Goal: Task Accomplishment & Management: Use online tool/utility

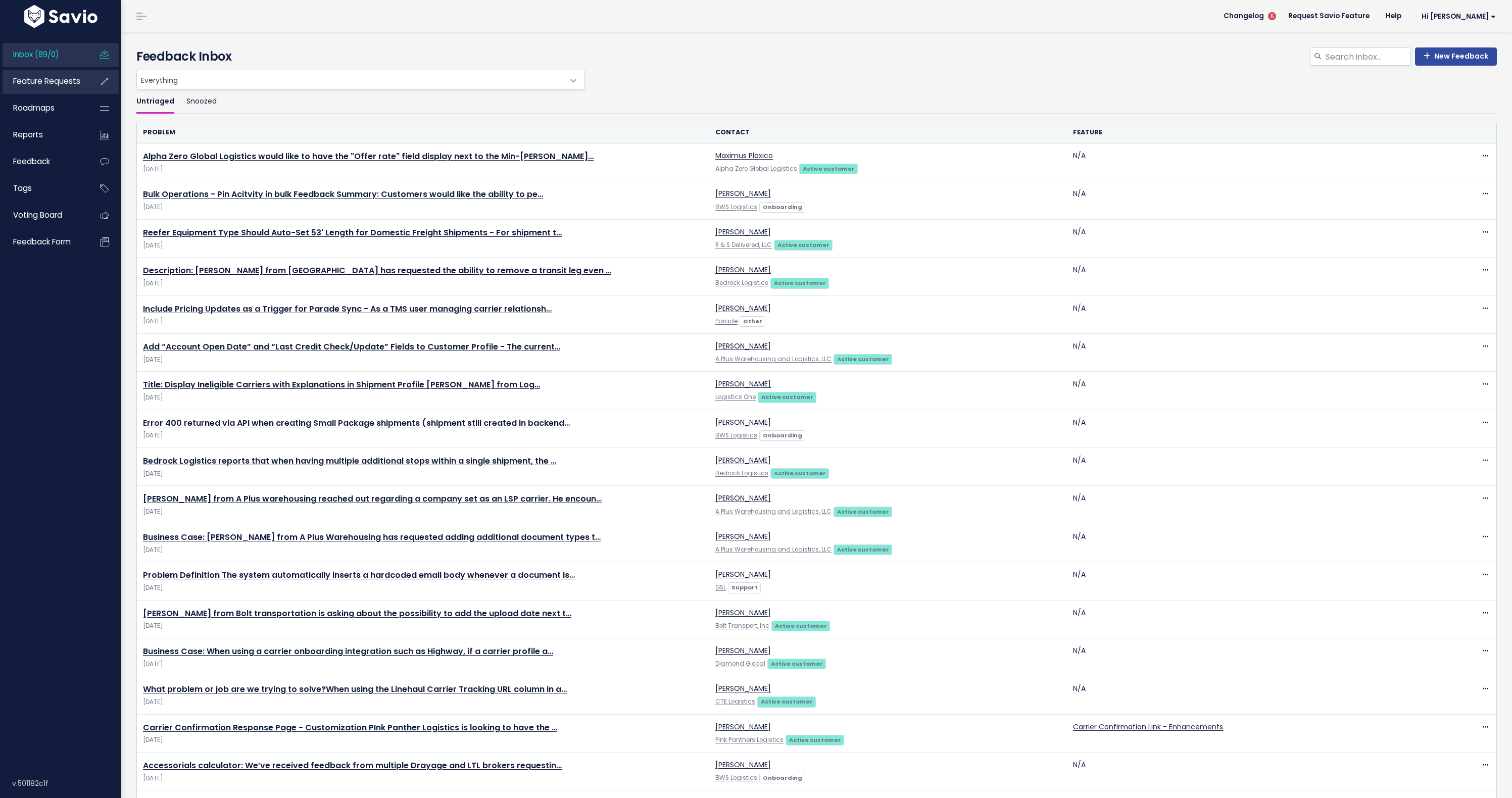
click at [56, 86] on span "Feature Requests" at bounding box center [46, 81] width 67 height 11
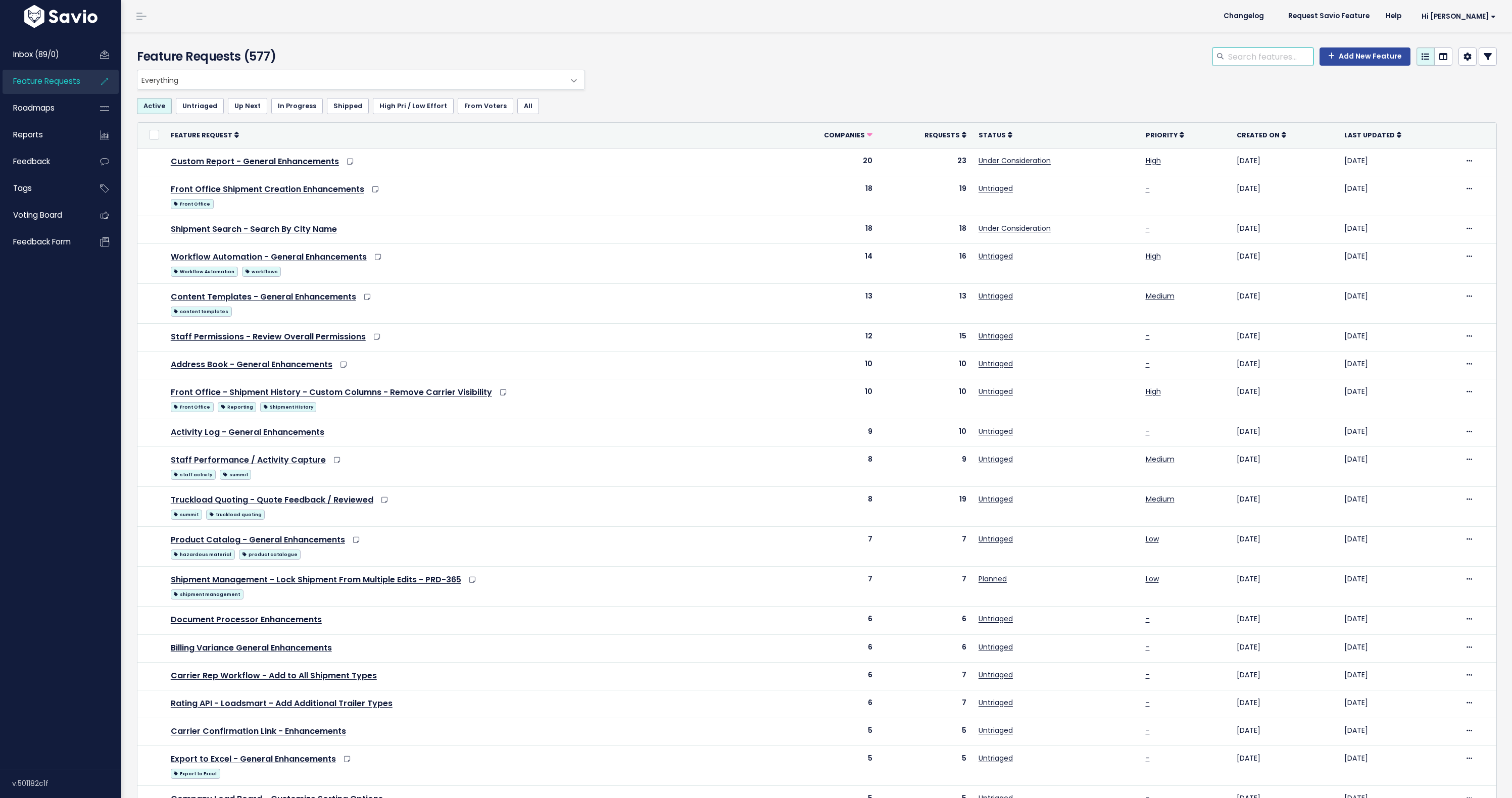
click at [1227, 60] on input "search" at bounding box center [1270, 57] width 86 height 18
type input "tender"
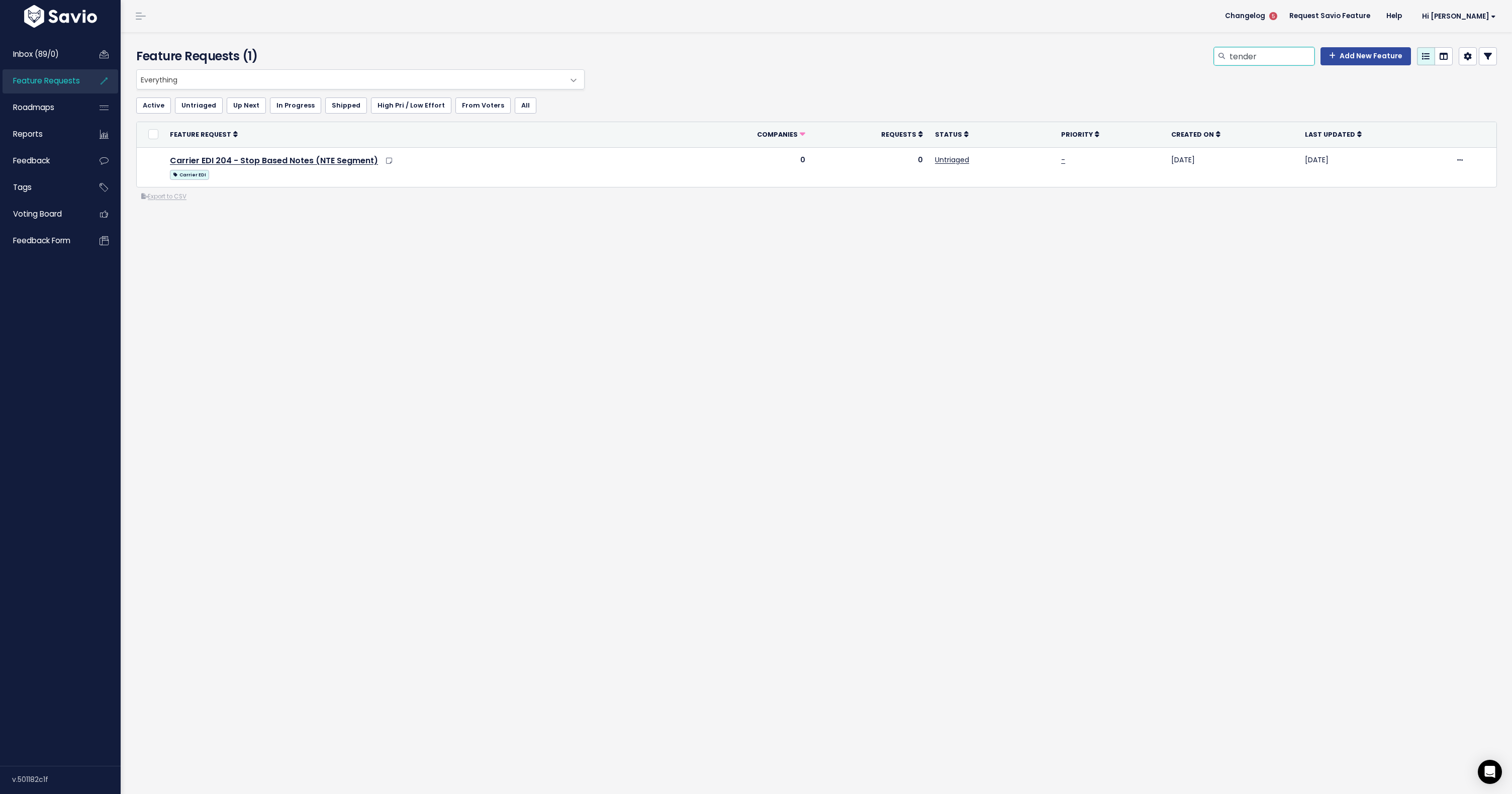
click at [1242, 60] on input "tender" at bounding box center [1271, 57] width 86 height 18
type input "date"
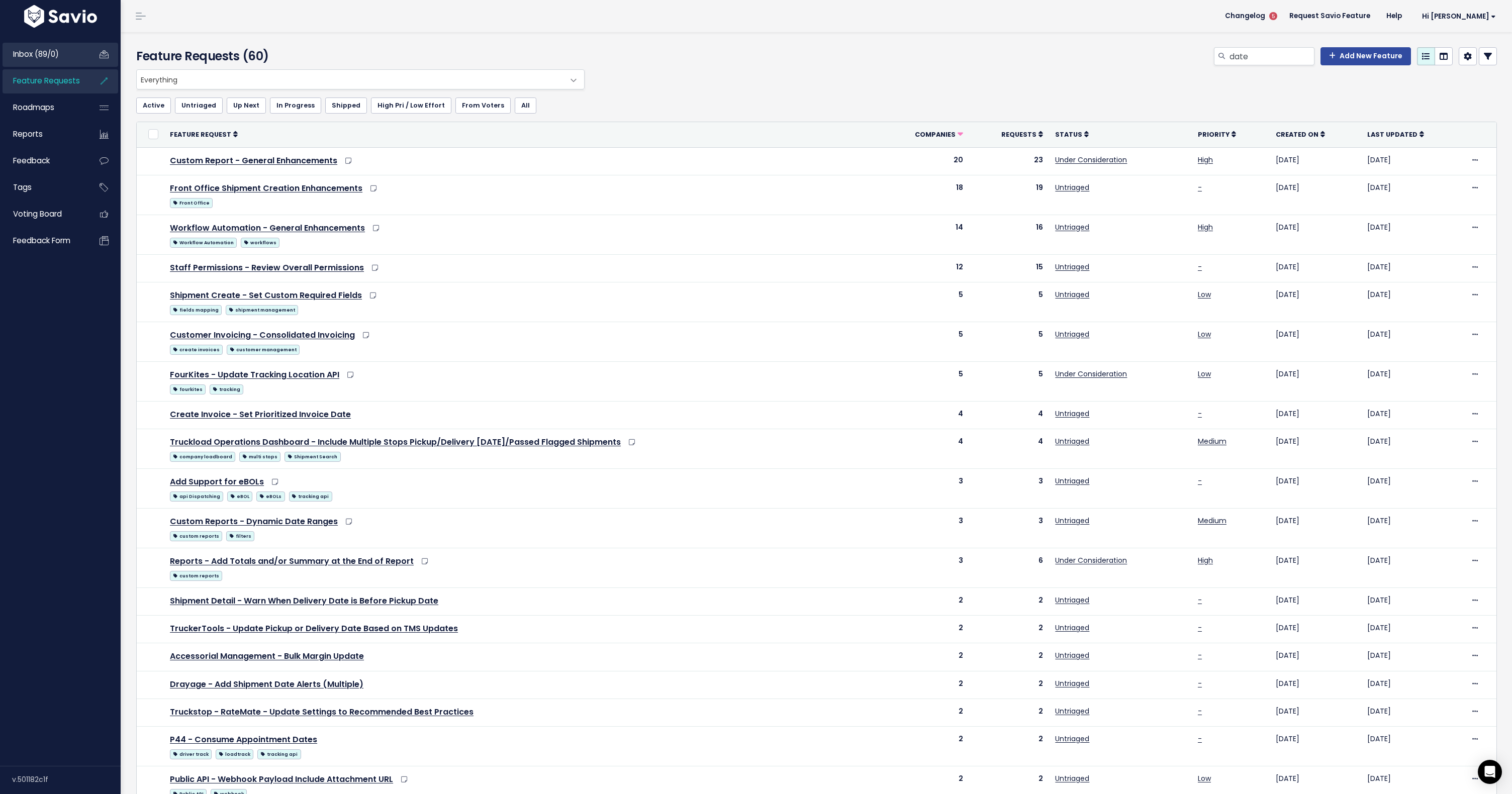
click at [55, 58] on span "Inbox (89/0)" at bounding box center [35, 54] width 46 height 11
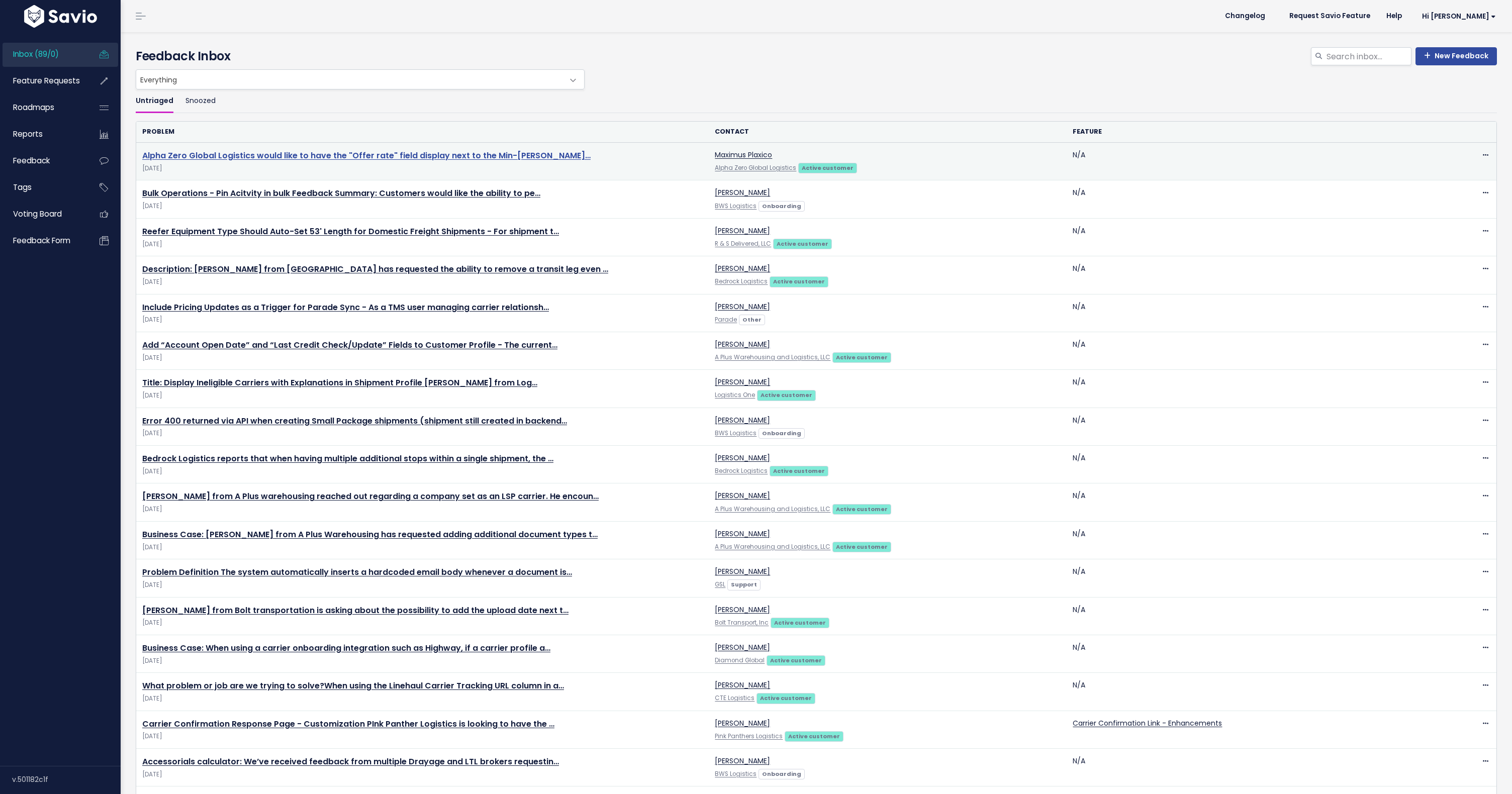
click at [270, 151] on link "Alpha Zero Global Logistics would like to have the "Offer rate" field display n…" at bounding box center [366, 156] width 448 height 11
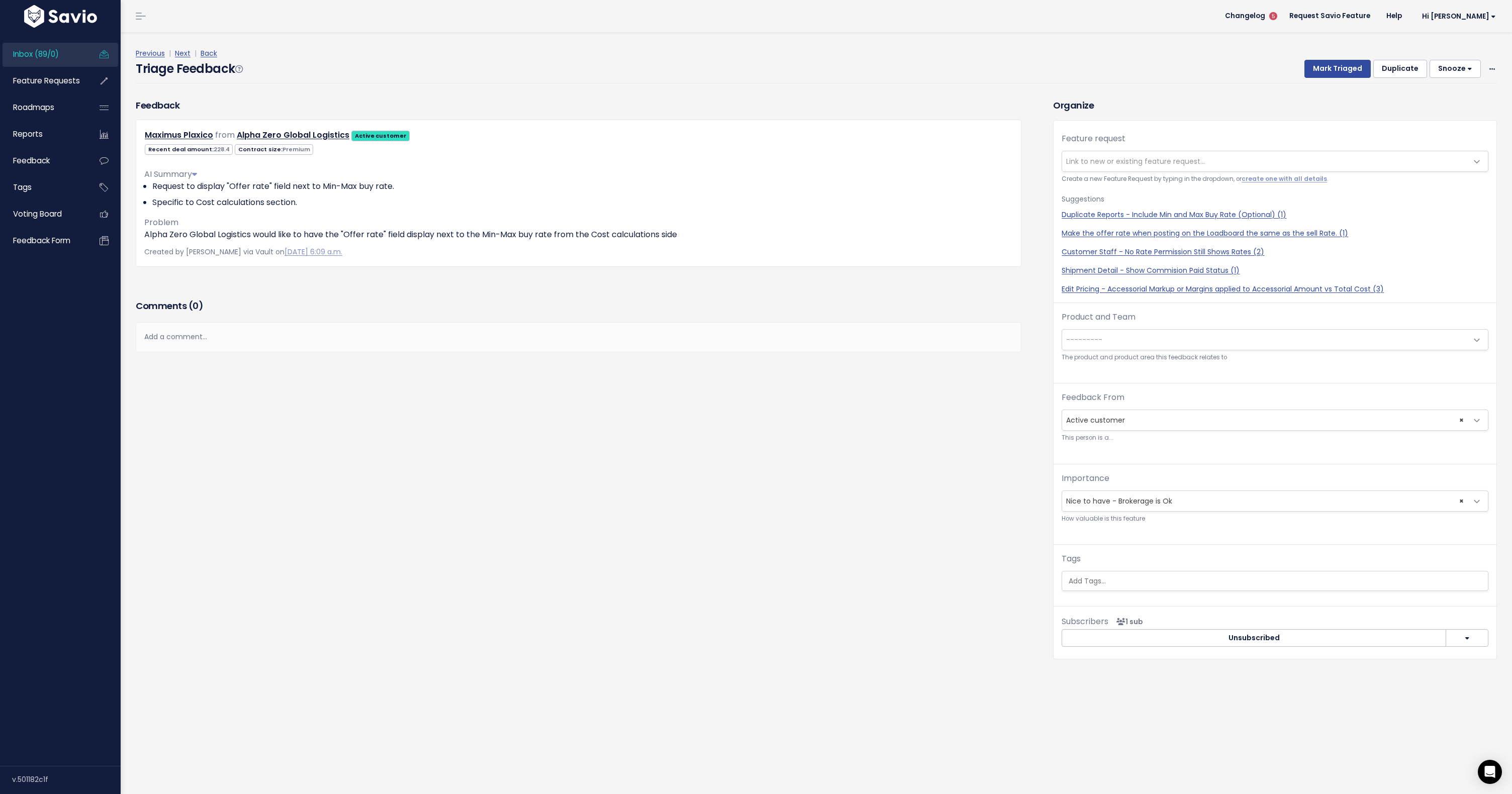
click at [1080, 161] on span "Link to new or existing feature request..." at bounding box center [1135, 161] width 139 height 10
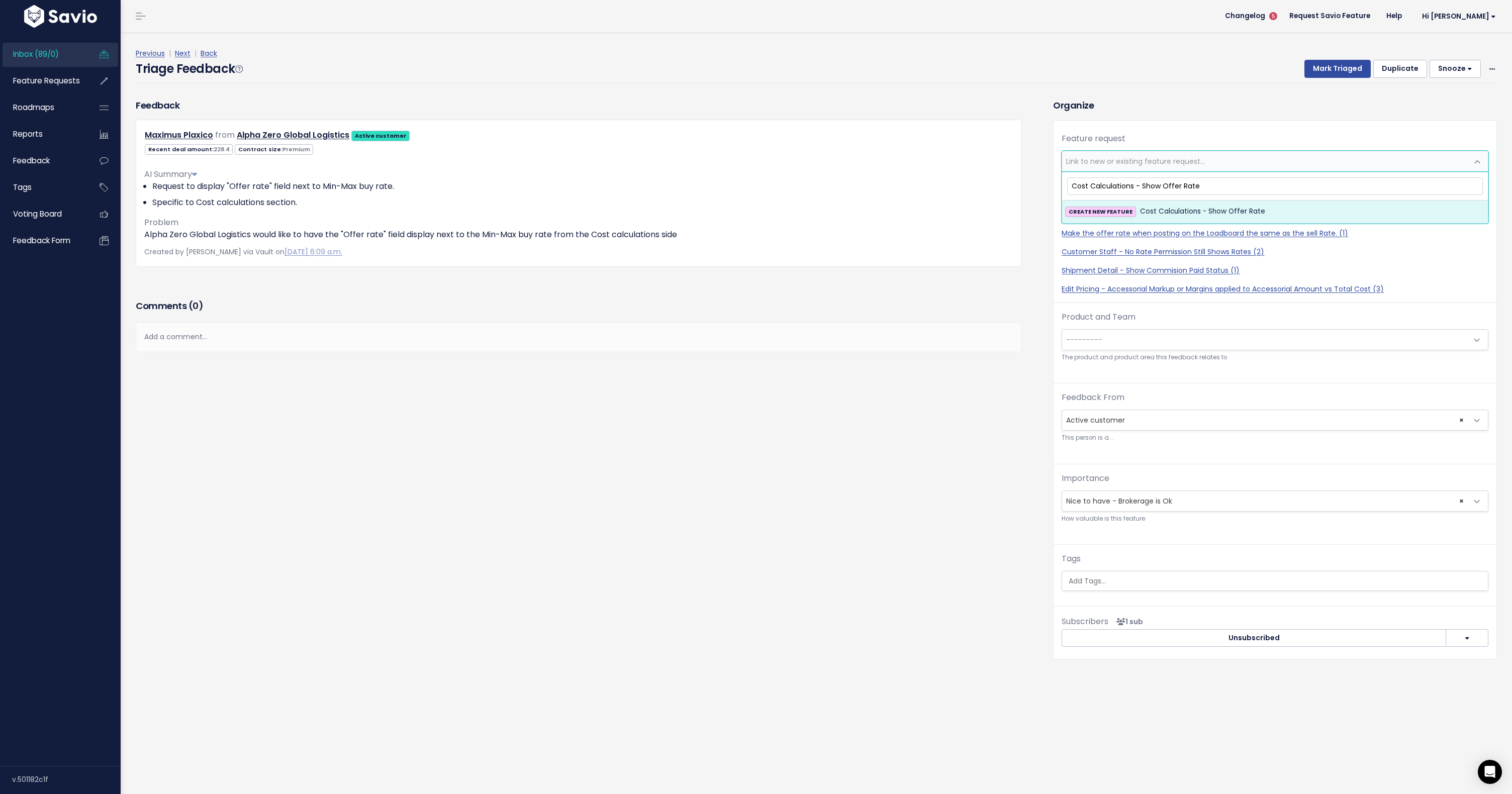
type input "Cost Calculations - Show Offer Rate"
click at [1104, 210] on strong "CREATE NEW FEATURE" at bounding box center [1101, 211] width 64 height 8
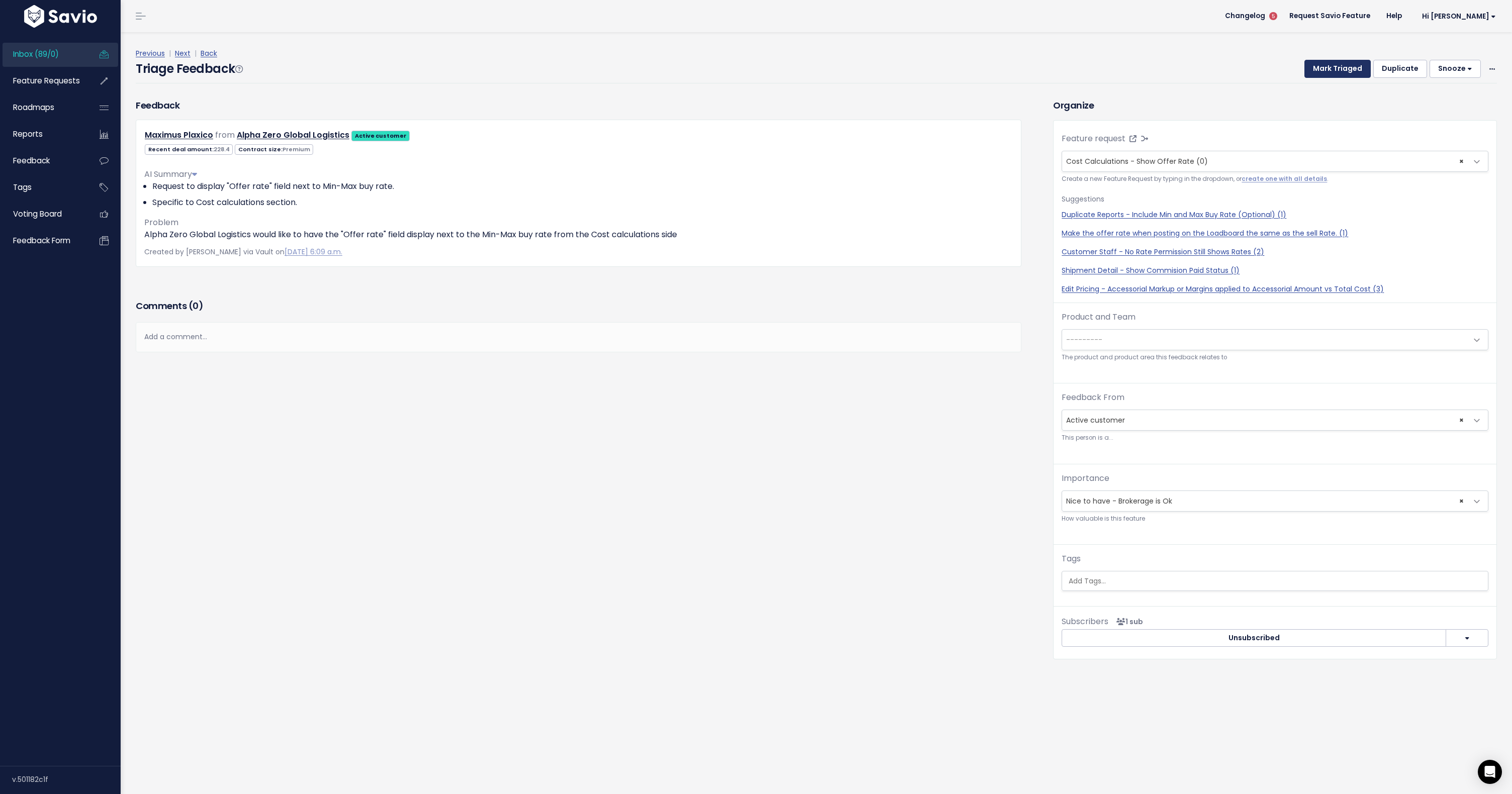
click at [1330, 70] on button "Mark Triaged" at bounding box center [1338, 69] width 67 height 18
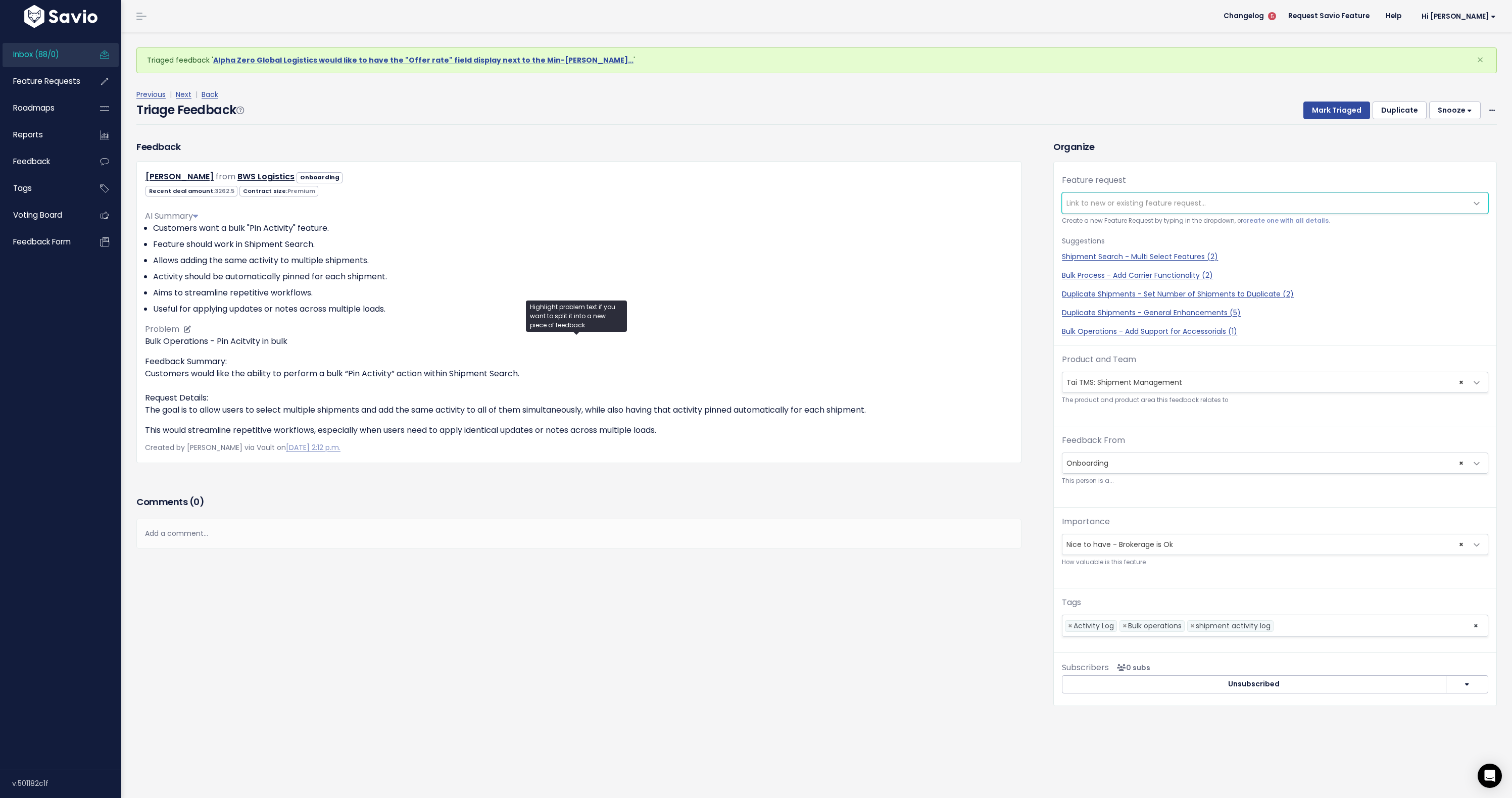
scroll to position [39, 0]
